Goal: Transaction & Acquisition: Book appointment/travel/reservation

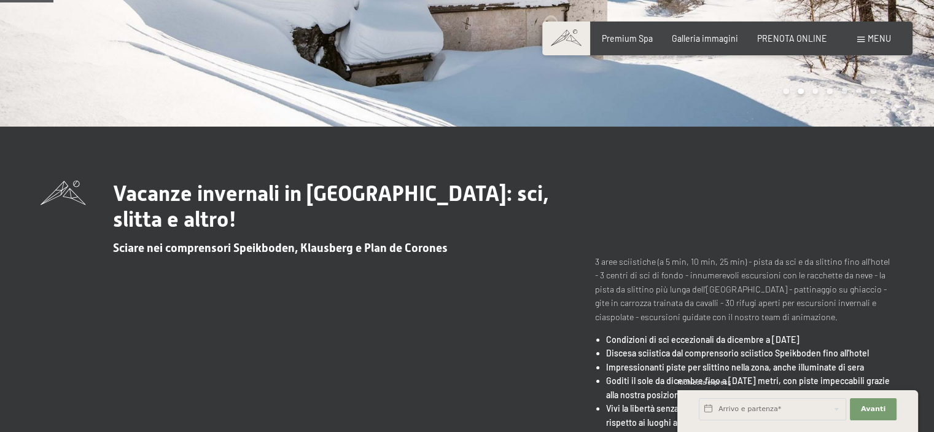
click at [789, 45] on div "Prenotazione Richiesta Premium Spa Galleria immagini PRENOTA ONLINE Menu DE IT …" at bounding box center [727, 39] width 327 height 12
click at [789, 39] on span "PRENOTA ONLINE" at bounding box center [792, 36] width 70 height 10
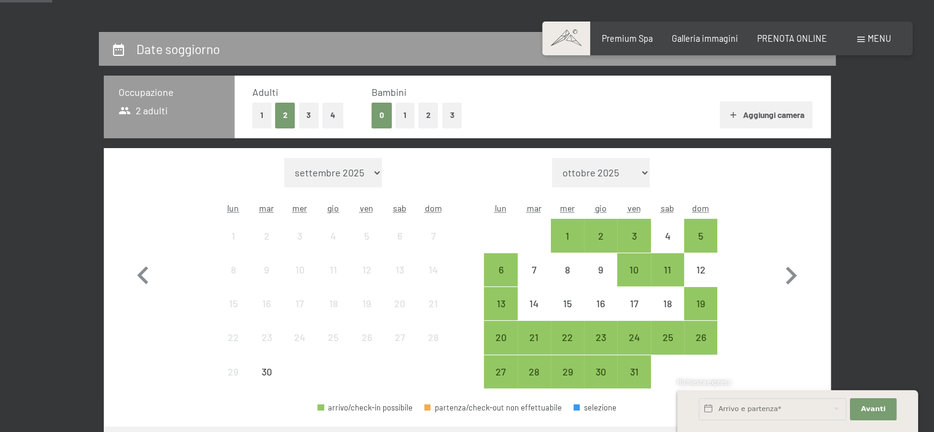
scroll to position [238, 0]
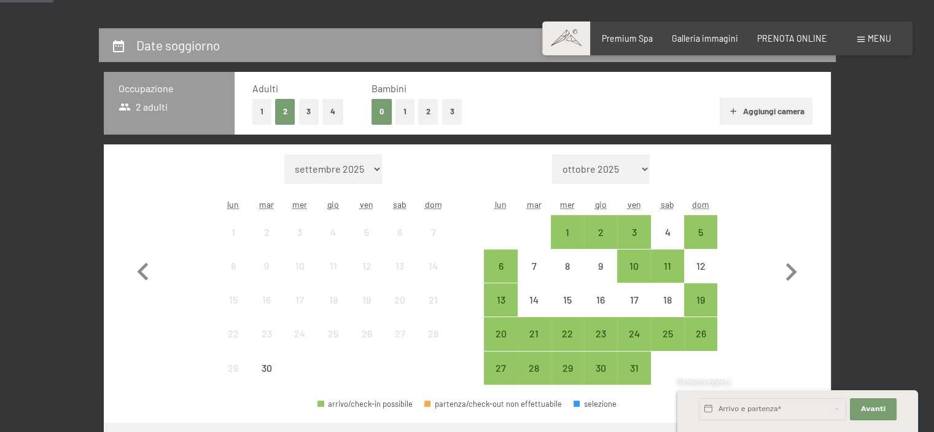
click at [426, 112] on button "2" at bounding box center [428, 111] width 20 height 25
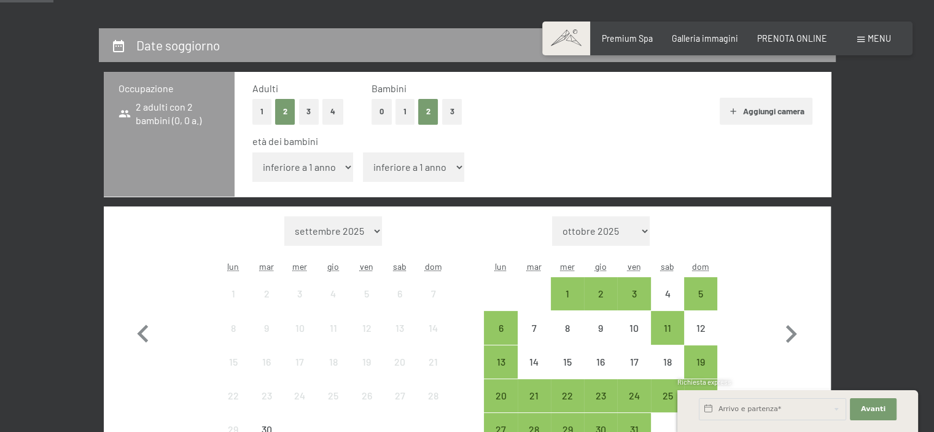
click at [322, 166] on select "inferiore a 1 anno 1 anno 2 anni 3 anni 4 anni 5 anni 6 anni 7 anni 8 anni 9 an…" at bounding box center [302, 166] width 101 height 29
select select "8"
click at [252, 152] on select "inferiore a 1 anno 1 anno 2 anni 3 anni 4 anni 5 anni 6 anni 7 anni 8 anni 9 an…" at bounding box center [302, 166] width 101 height 29
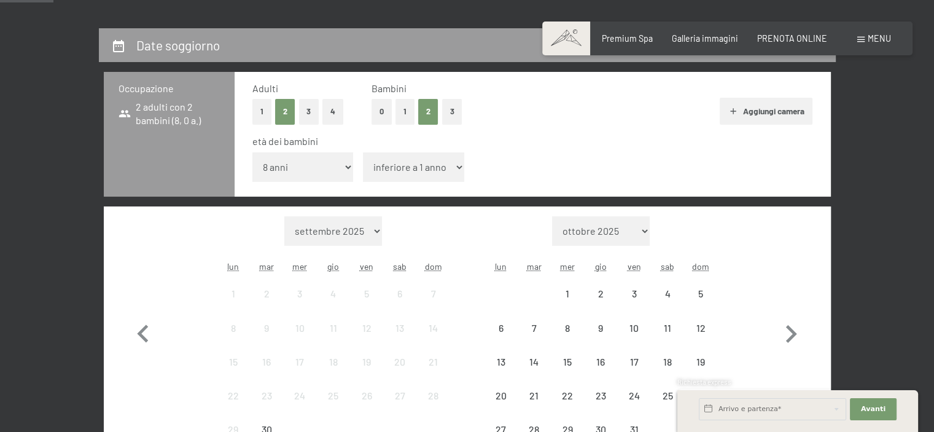
click at [386, 174] on select "inferiore a 1 anno 1 anno 2 anni 3 anni 4 anni 5 anni 6 anni 7 anni 8 anni 9 an…" at bounding box center [413, 166] width 101 height 29
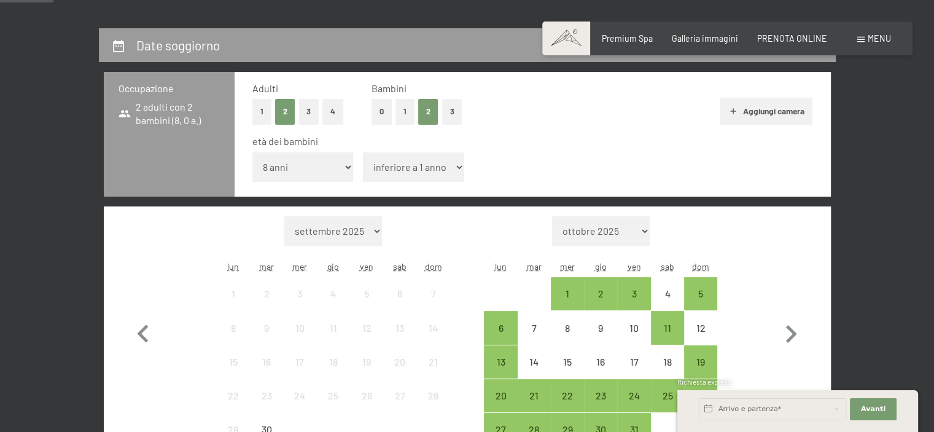
select select "12"
click at [363, 152] on select "inferiore a 1 anno 1 anno 2 anni 3 anni 4 anni 5 anni 6 anni 7 anni 8 anni 9 an…" at bounding box center [413, 166] width 101 height 29
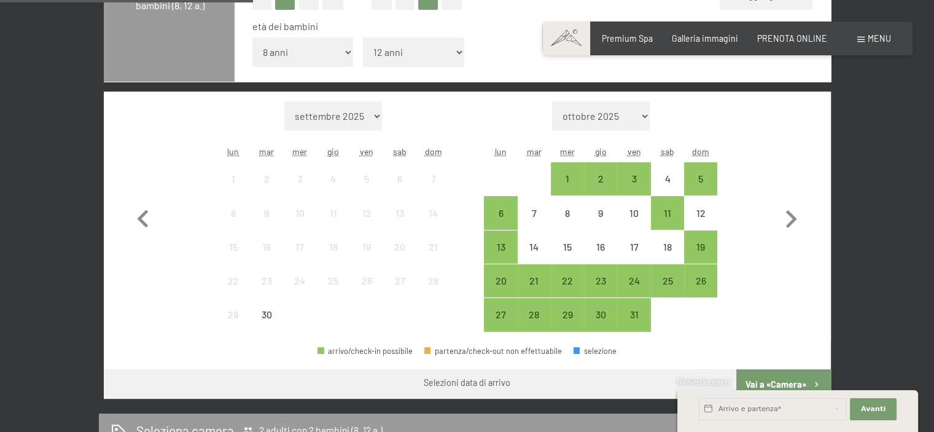
scroll to position [354, 0]
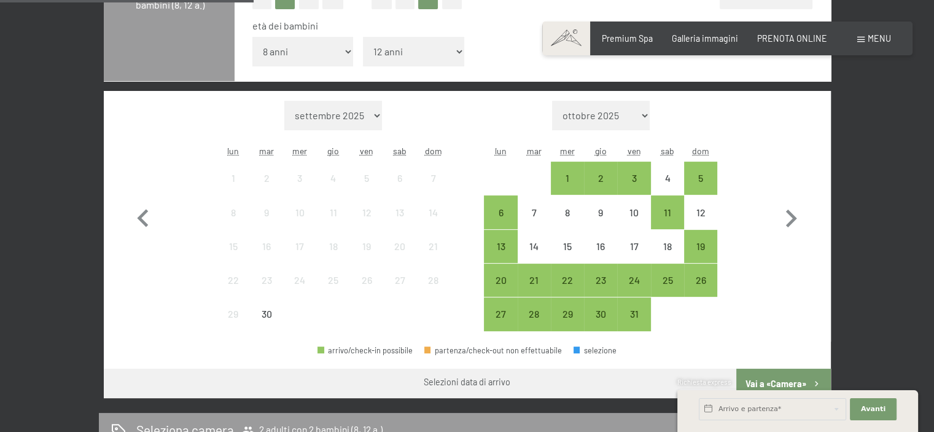
click at [342, 118] on select "settembre 2025 ottobre 2025 novembre 2025 dicembre 2025 gennaio 2026 febbraio 2…" at bounding box center [333, 115] width 98 height 29
select select "2025-12-01"
select select "2026-01-01"
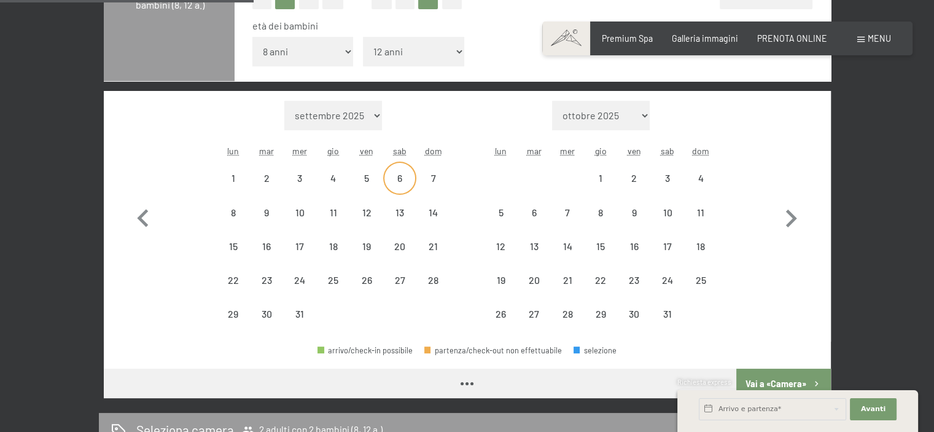
select select "2025-12-01"
select select "2026-01-01"
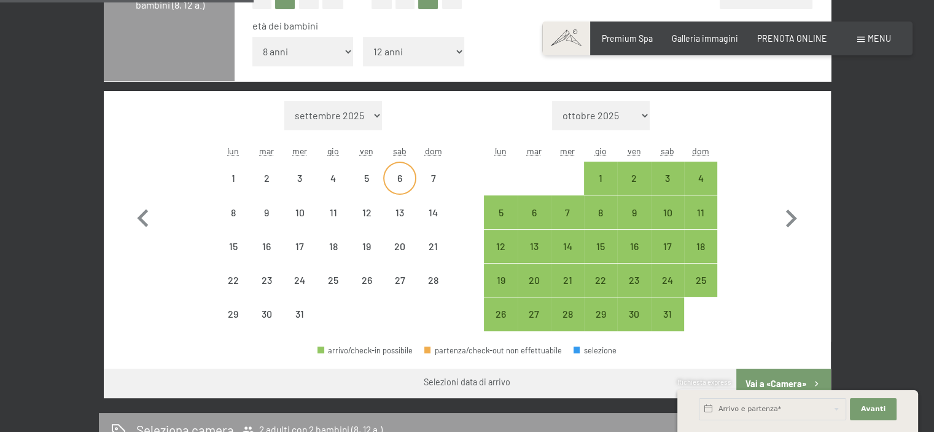
select select "2025-12-01"
select select "2026-01-01"
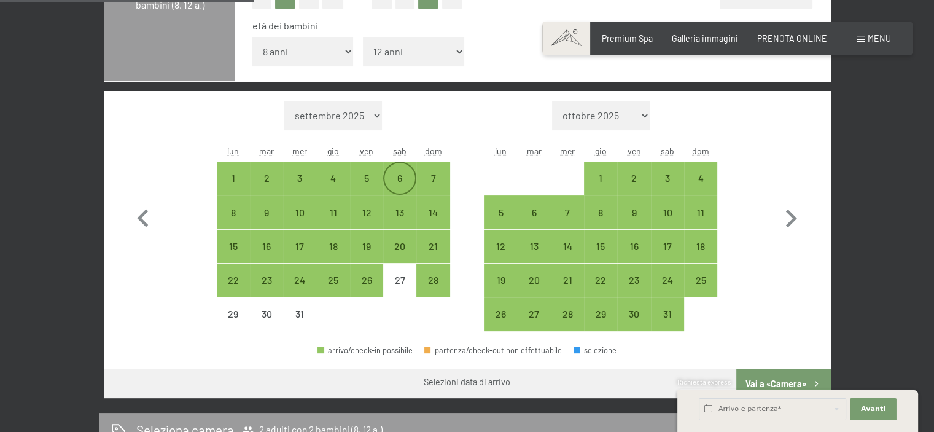
click at [396, 174] on div "6" at bounding box center [400, 188] width 31 height 31
select select "2025-12-01"
select select "2026-01-01"
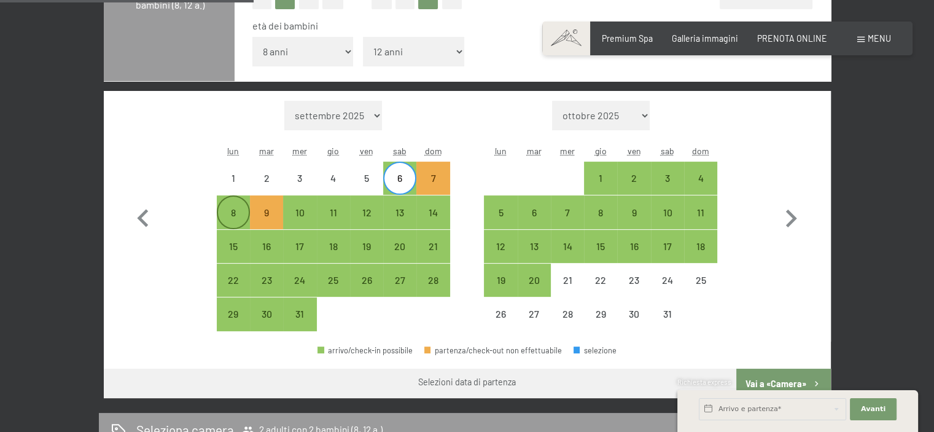
click at [232, 208] on div "8" at bounding box center [233, 223] width 31 height 31
select select "2025-12-01"
select select "2026-01-01"
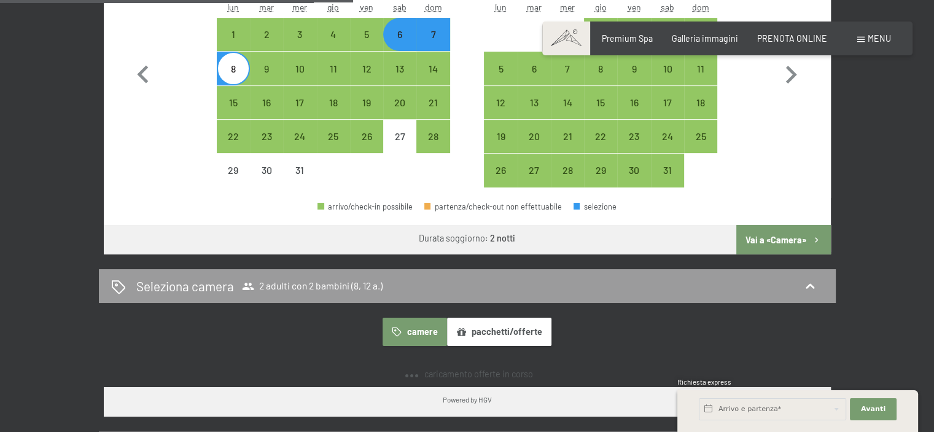
scroll to position [496, 0]
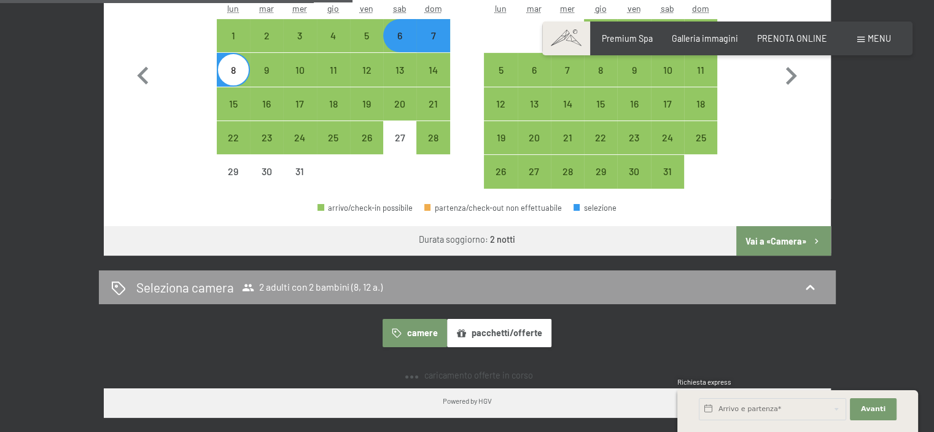
click at [780, 238] on button "Vai a «Camera»" at bounding box center [784, 240] width 94 height 29
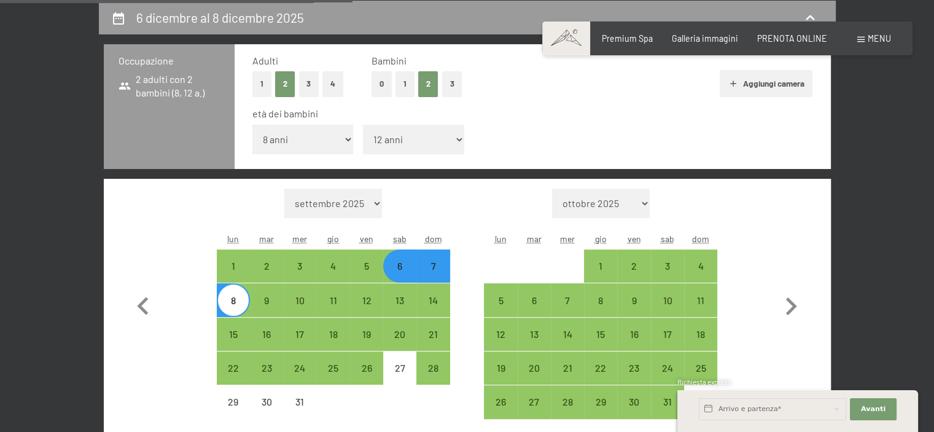
select select "2025-12-01"
select select "2026-01-01"
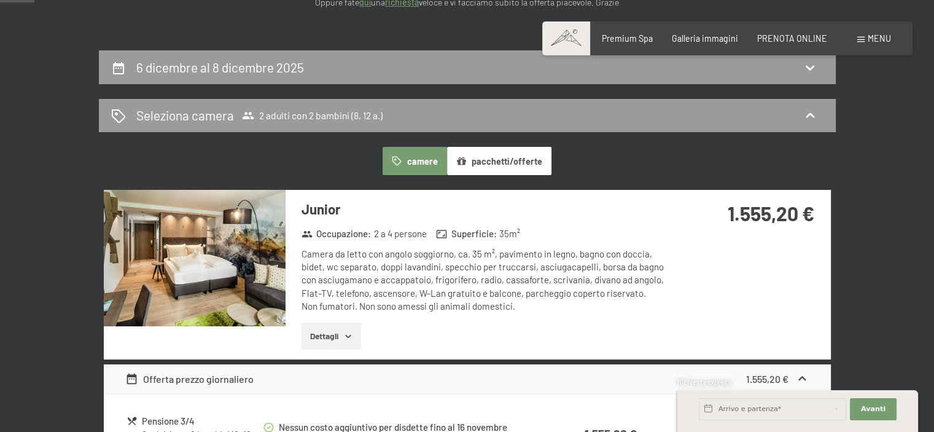
scroll to position [0, 0]
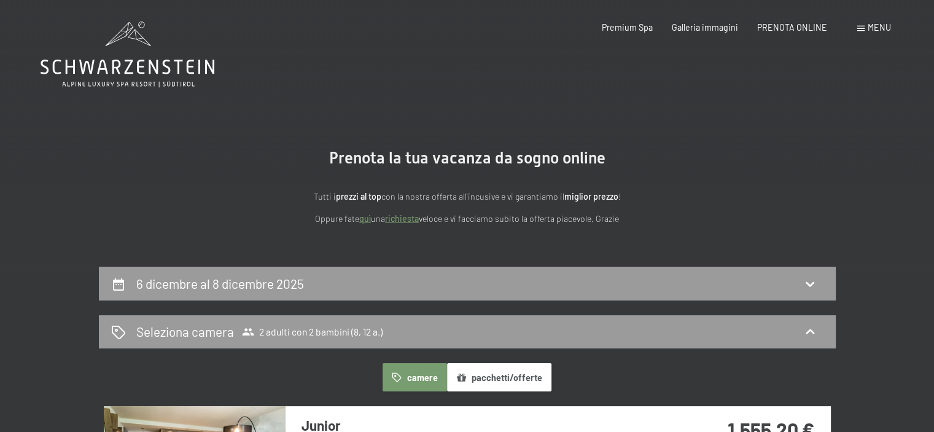
click at [143, 58] on icon at bounding box center [128, 54] width 174 height 66
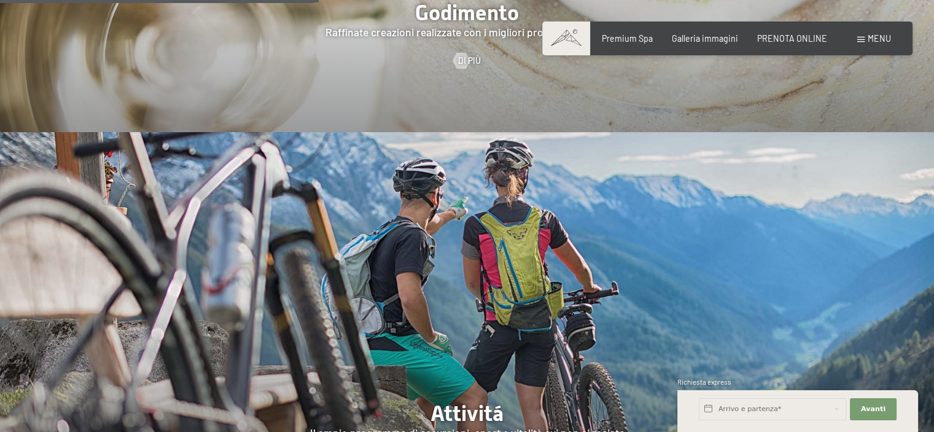
scroll to position [2076, 0]
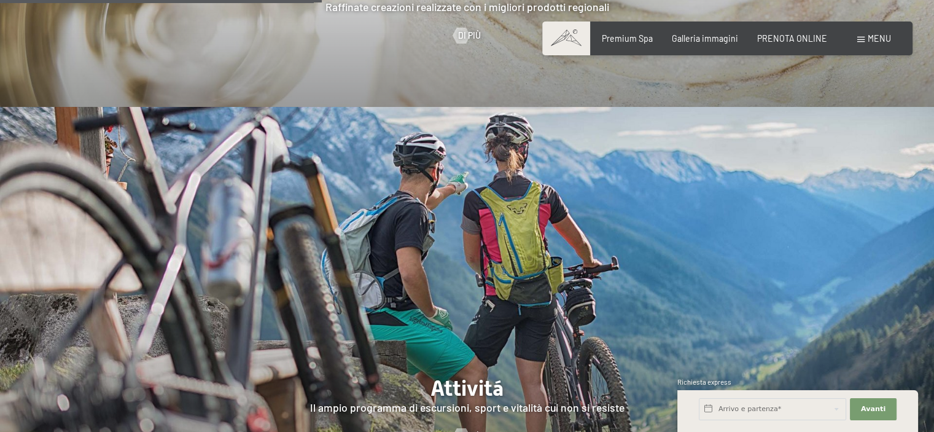
click at [864, 41] on span at bounding box center [861, 40] width 7 height 6
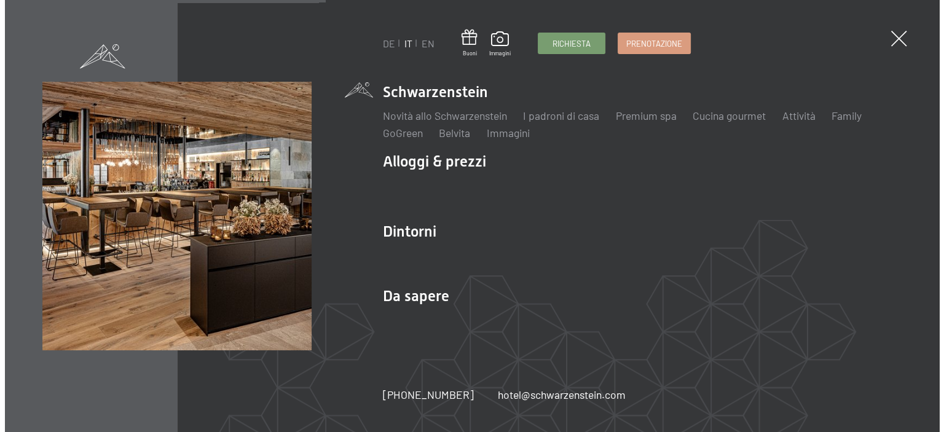
scroll to position [2084, 0]
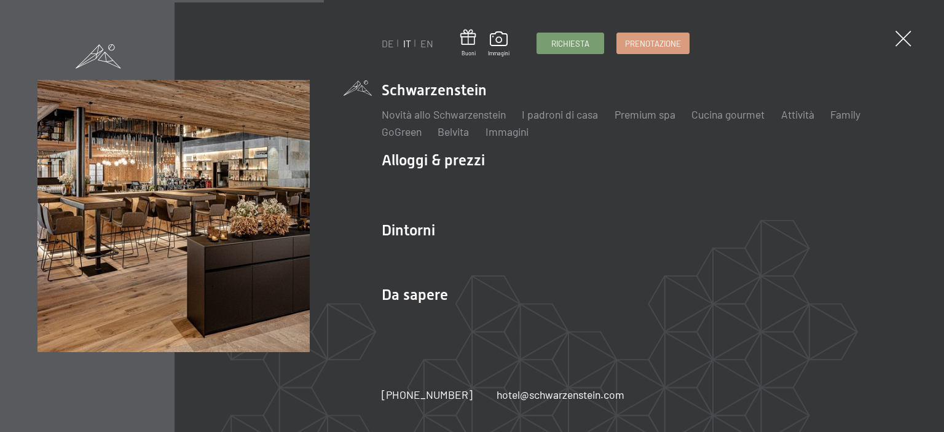
drag, startPoint x: 492, startPoint y: 89, endPoint x: 381, endPoint y: 90, distance: 110.6
click at [381, 90] on li "Schwarzenstein Novità allo Schwarzenstein I padroni di casa Premium spa Cucina …" at bounding box center [643, 109] width 525 height 59
copy link "Schwarzenstein"
